Goal: Information Seeking & Learning: Learn about a topic

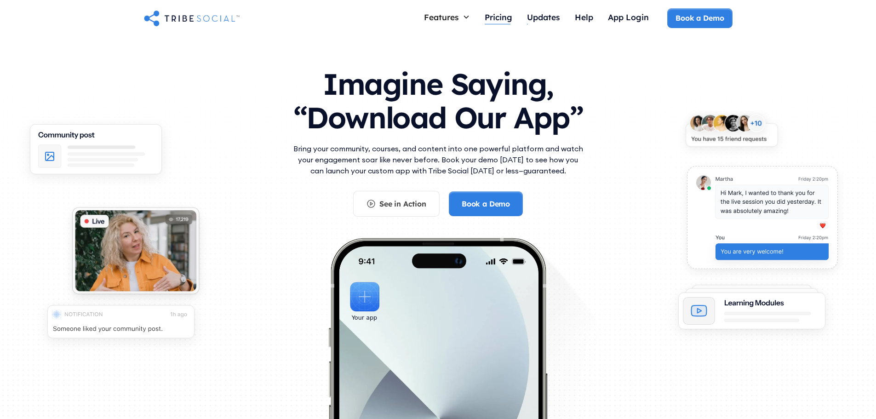
click at [494, 16] on div "Pricing" at bounding box center [499, 17] width 28 height 10
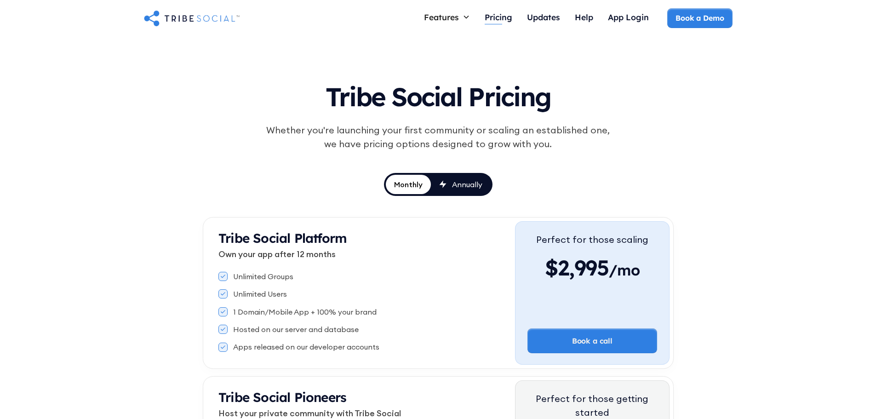
click at [495, 23] on div "Pricing" at bounding box center [499, 18] width 28 height 20
